Goal: Use online tool/utility

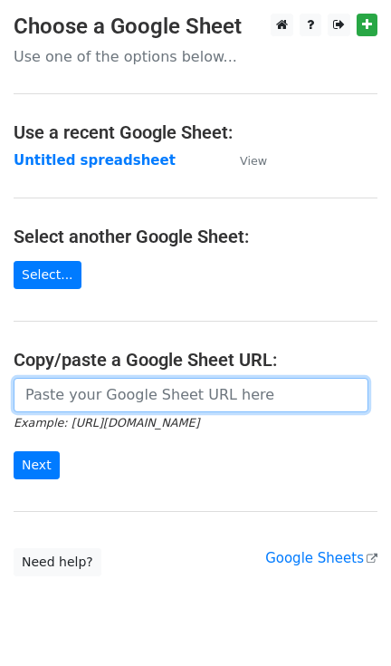
click at [110, 384] on input "url" at bounding box center [191, 395] width 355 height 34
paste input "https://docs.google.com/spreadsheets/d/12wKG17Ji5dsyp_ssEq-2OQ9EgpJeTlghJ5UT0BP…"
type input "https://docs.google.com/spreadsheets/d/12wKG17Ji5dsyp_ssEq-2OQ9EgpJeTlghJ5UT0BP…"
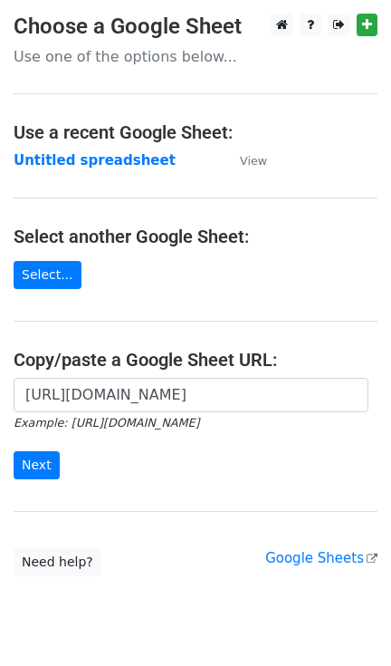
scroll to position [0, 0]
click at [20, 462] on input "Next" at bounding box center [37, 465] width 46 height 28
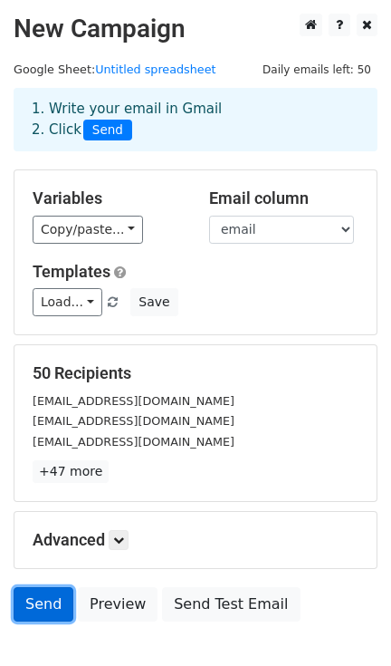
click at [43, 596] on link "Send" at bounding box center [44, 604] width 60 height 34
